Goal: Task Accomplishment & Management: Complete application form

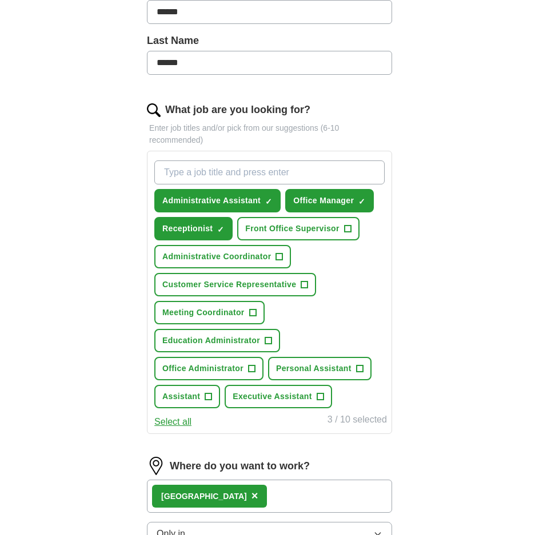
scroll to position [311, 0]
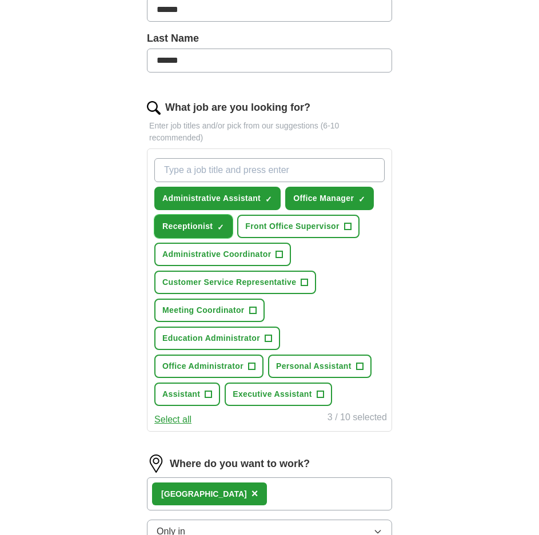
click at [0, 0] on span "×" at bounding box center [0, 0] width 0 height 0
click at [228, 160] on input "What job are you looking for?" at bounding box center [269, 170] width 230 height 24
type input "corporate receptionist"
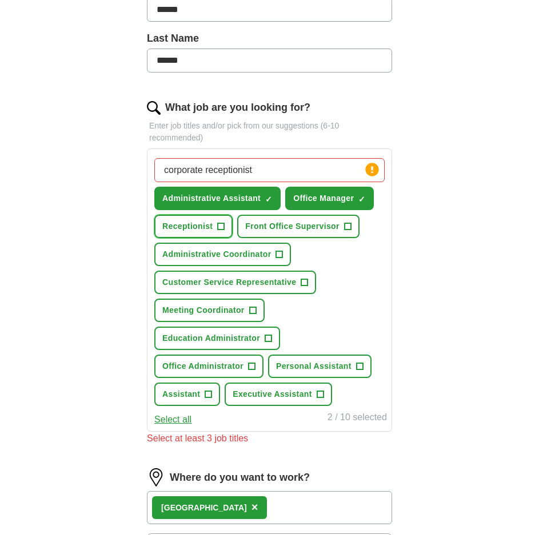
click at [230, 215] on button "Receptionist +" at bounding box center [193, 226] width 78 height 23
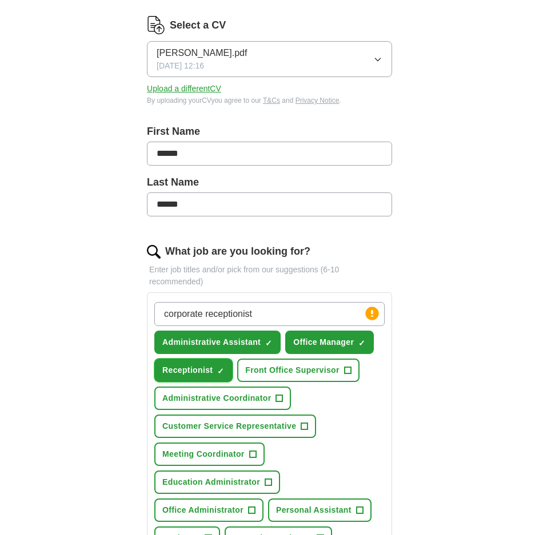
scroll to position [254, 0]
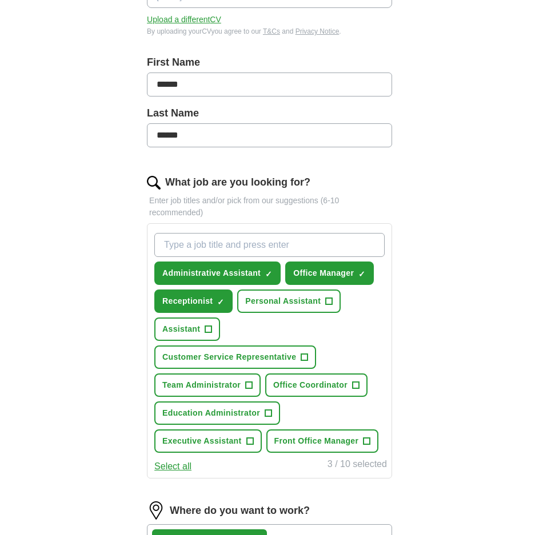
scroll to position [400, 0]
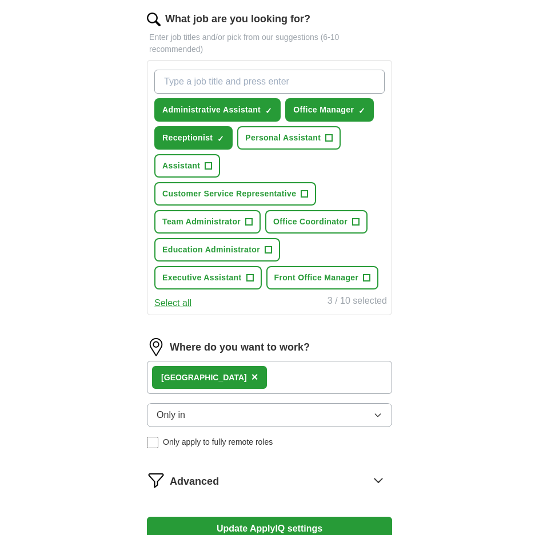
click at [224, 523] on button "Update ApplyIQ settings" at bounding box center [269, 529] width 245 height 24
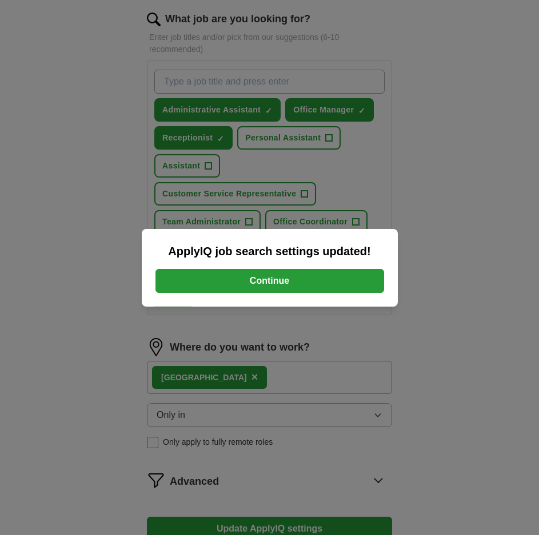
click at [245, 284] on button "Continue" at bounding box center [269, 281] width 228 height 24
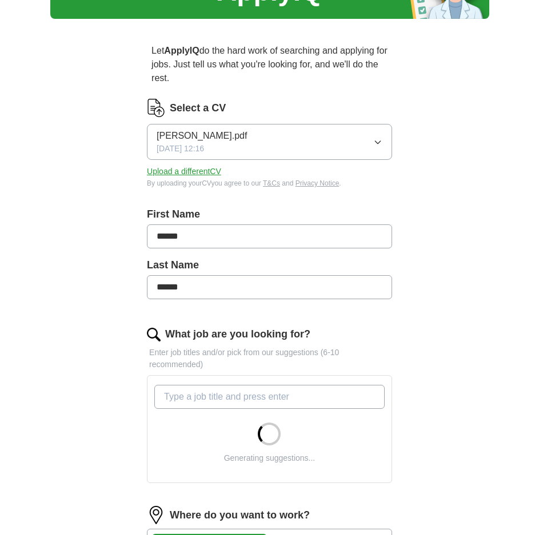
scroll to position [400, 0]
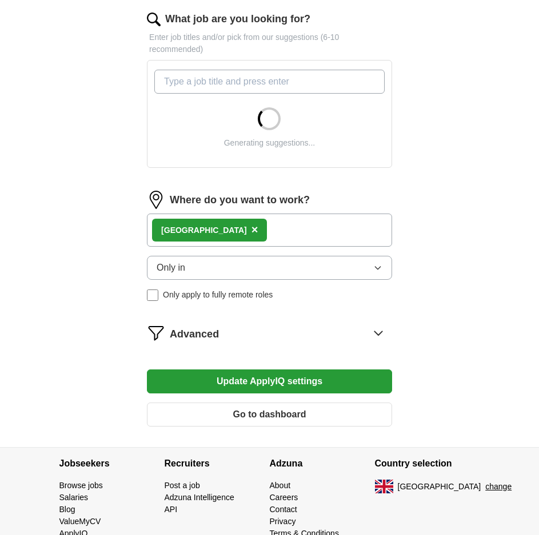
click at [281, 403] on button "Go to dashboard" at bounding box center [269, 415] width 245 height 24
